Goal: Task Accomplishment & Management: Manage account settings

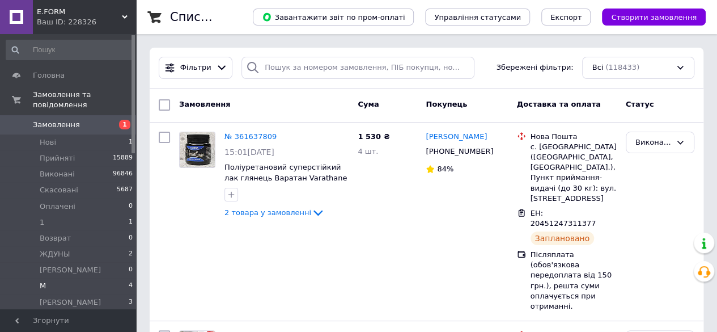
click at [41, 281] on span "М" at bounding box center [43, 286] width 6 height 10
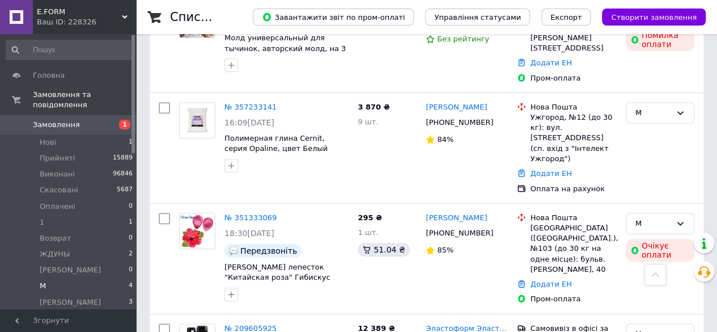
click at [43, 120] on span "Замовлення" at bounding box center [56, 125] width 47 height 10
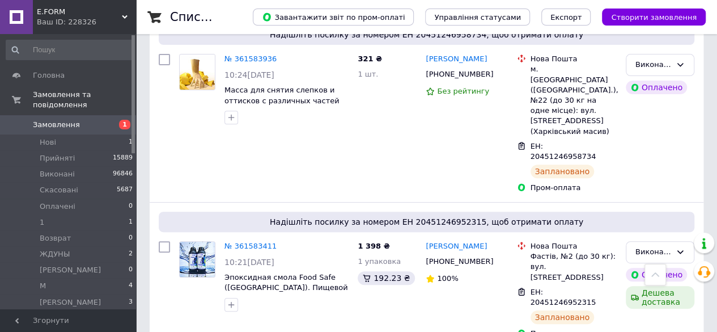
scroll to position [2358, 0]
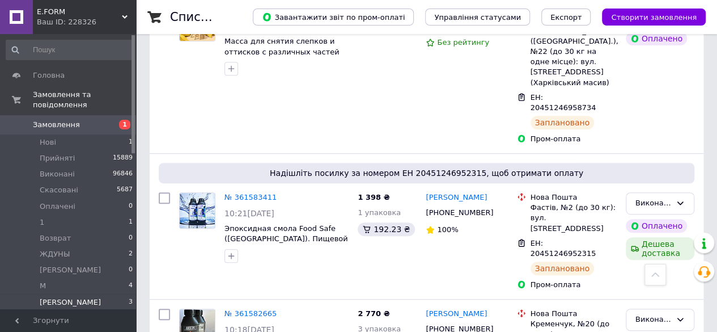
click at [42, 297] on span "[PERSON_NAME]" at bounding box center [70, 302] width 61 height 10
